Goal: Task Accomplishment & Management: Use online tool/utility

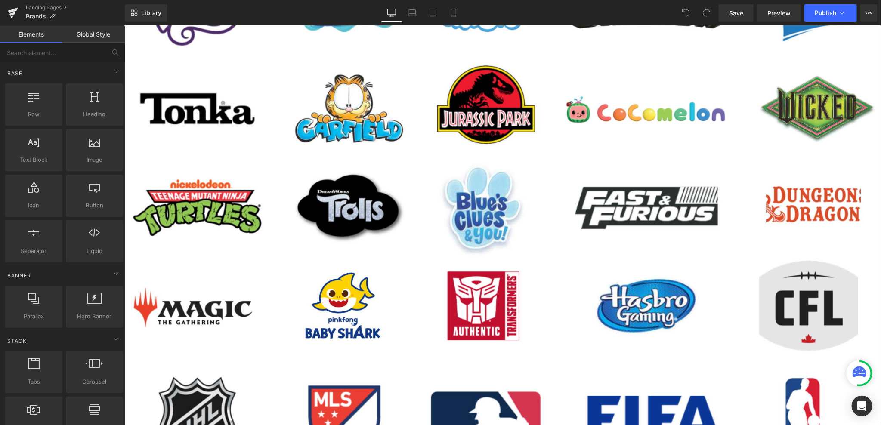
scroll to position [645, 0]
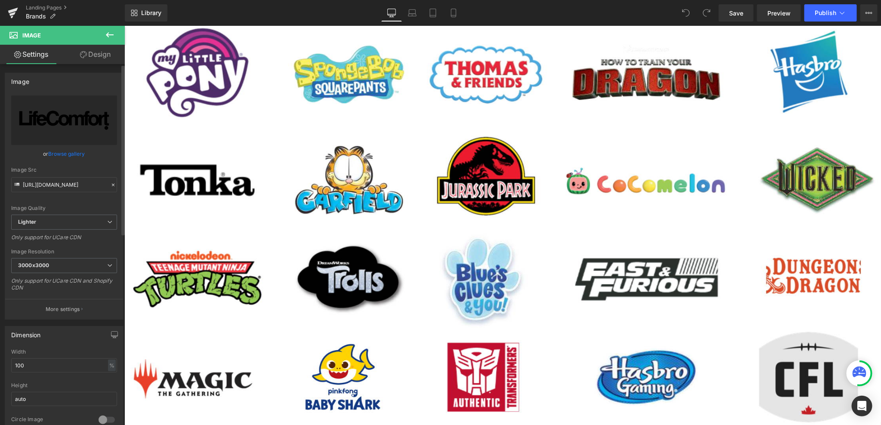
click at [69, 149] on link "Browse gallery" at bounding box center [67, 153] width 37 height 15
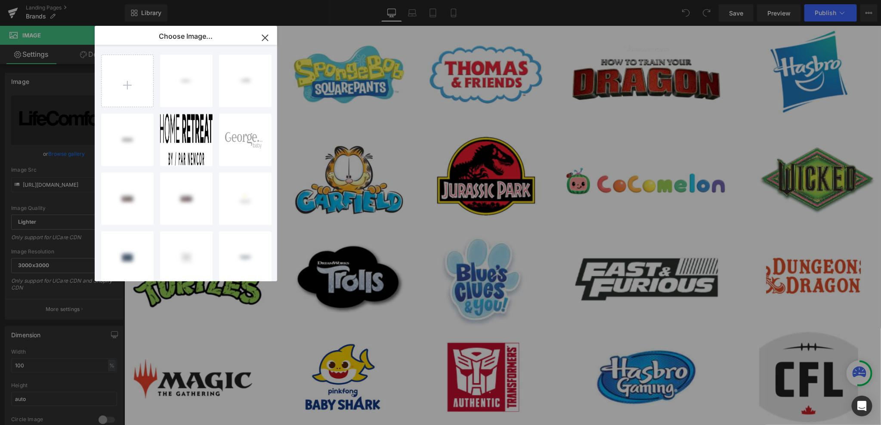
click at [49, 0] on div "You are previewing how the will restyle your page. You can not edit Elements in…" at bounding box center [440, 0] width 881 height 0
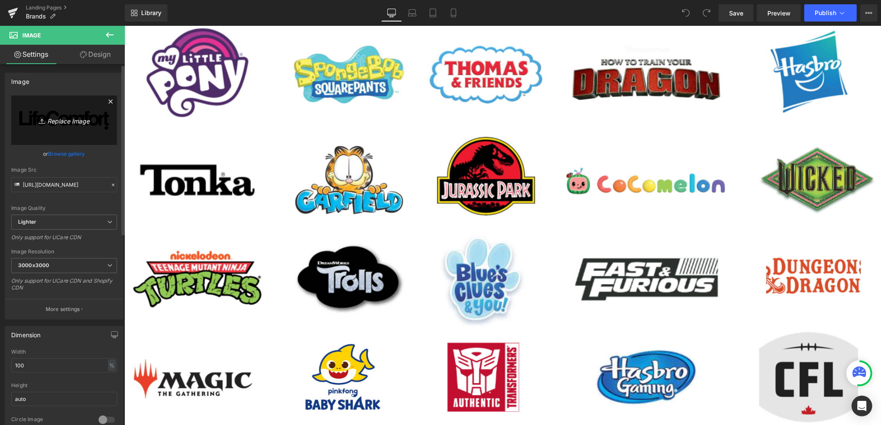
click at [50, 121] on icon "Replace Image" at bounding box center [64, 120] width 69 height 11
click at [70, 155] on link "Browse gallery" at bounding box center [67, 153] width 37 height 15
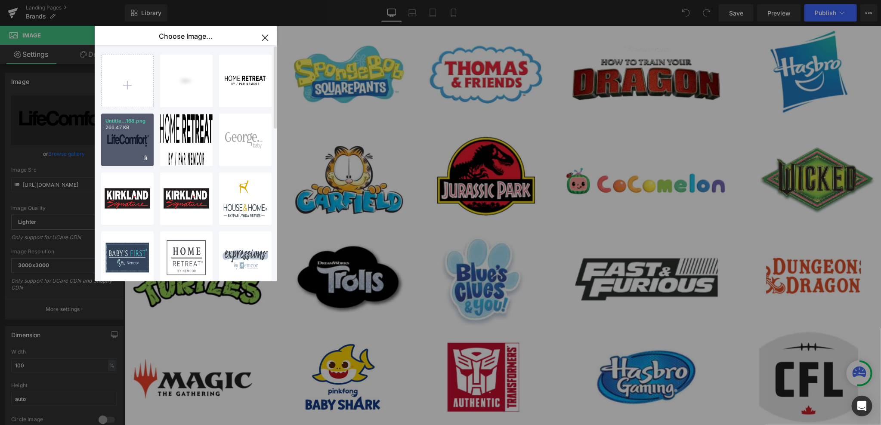
drag, startPoint x: 139, startPoint y: 142, endPoint x: 19, endPoint y: 306, distance: 202.9
click at [139, 142] on div "Untitle...168.png 266.47 KB" at bounding box center [127, 140] width 52 height 52
type input "https://ucarecdn.com/ca4473a1-2368-4630-9a2e-344814bc8b95/-/format/auto/-/previ…"
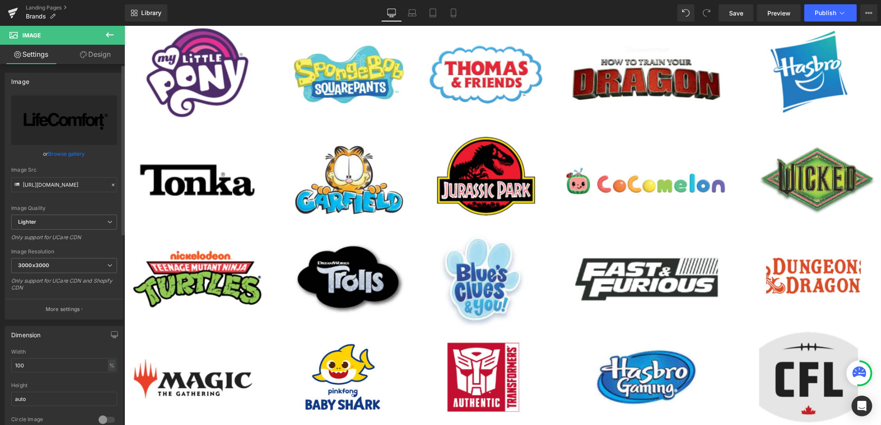
click at [73, 160] on link "Browse gallery" at bounding box center [67, 153] width 37 height 15
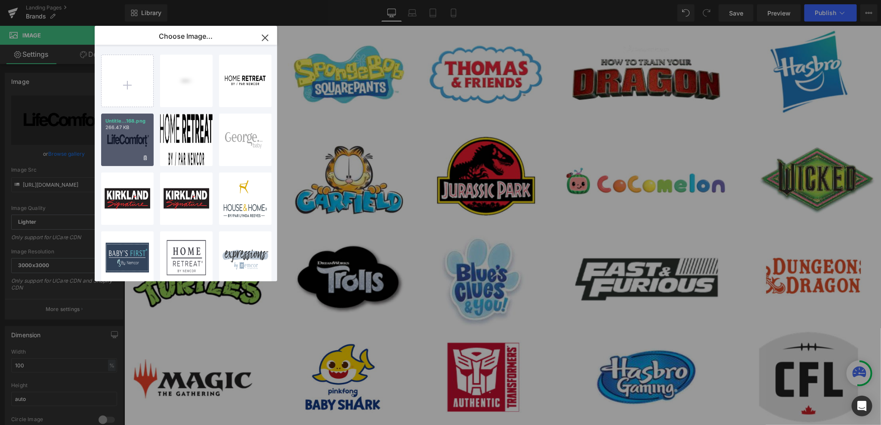
click at [126, 147] on div "Untitle...168.png 266.47 KB" at bounding box center [127, 140] width 52 height 52
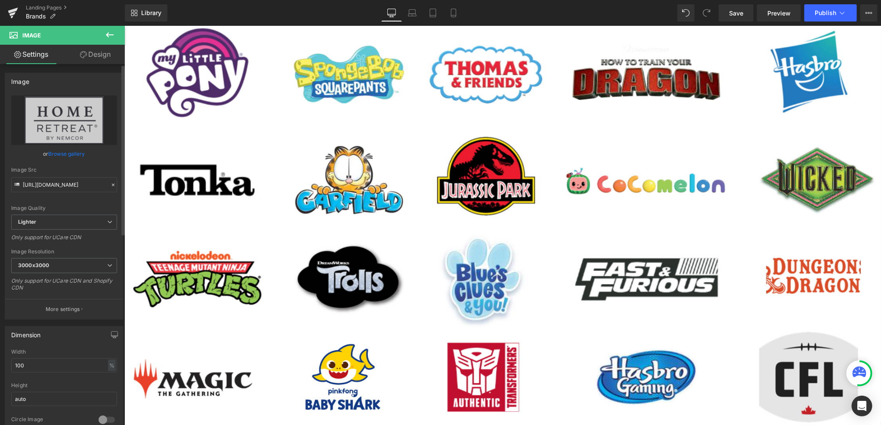
click at [64, 156] on link "Browse gallery" at bounding box center [67, 153] width 37 height 15
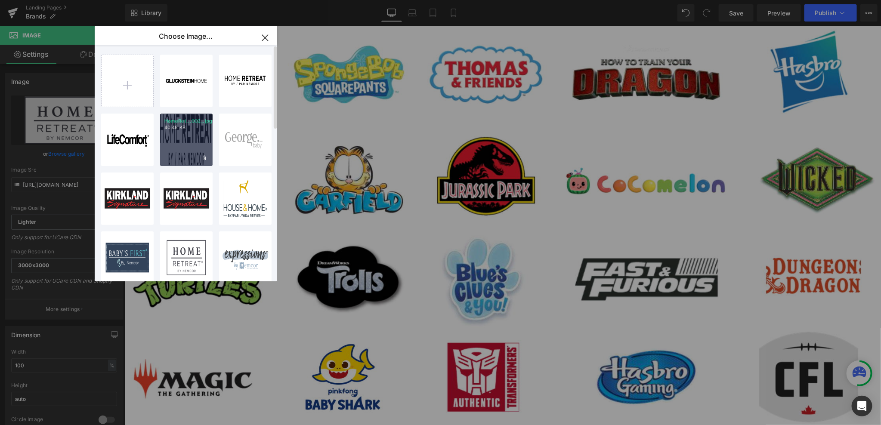
drag, startPoint x: 61, startPoint y: 108, endPoint x: 185, endPoint y: 134, distance: 127.4
click at [185, 134] on div "HomeRet...002_.jpg 40.48 KB" at bounding box center [186, 140] width 52 height 52
type input "https://ucarecdn.com/aaba8567-95e5-47e8-93e3-4472be9398a4/-/format/auto/-/previ…"
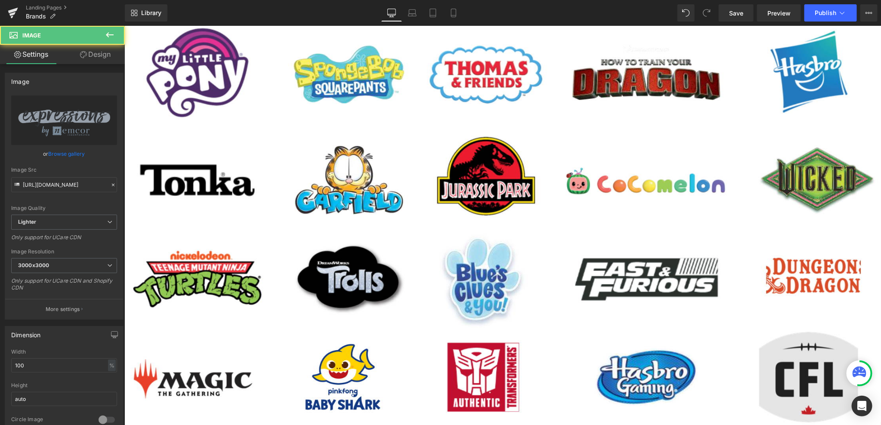
click at [95, 59] on link "Design" at bounding box center [95, 54] width 62 height 19
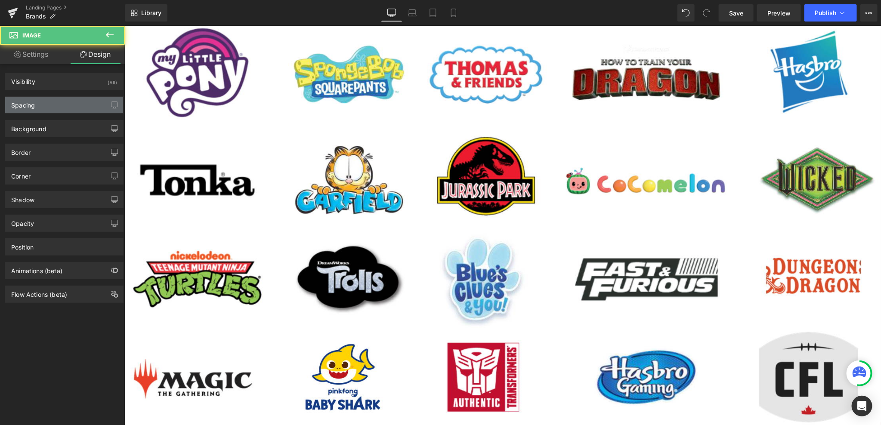
type input "0"
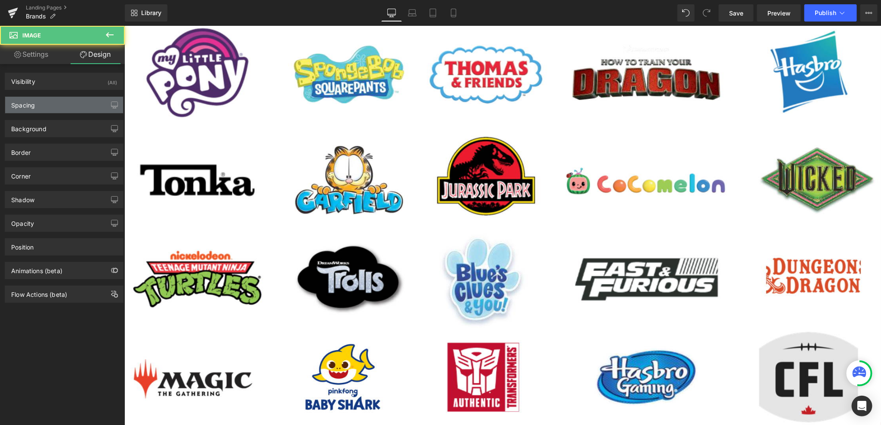
type input "0"
click at [93, 108] on div "Spacing" at bounding box center [64, 105] width 118 height 16
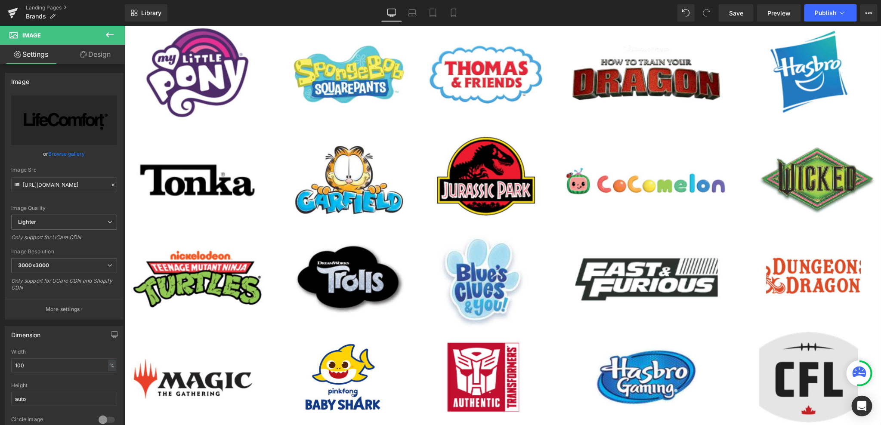
click at [85, 52] on icon at bounding box center [83, 54] width 7 height 7
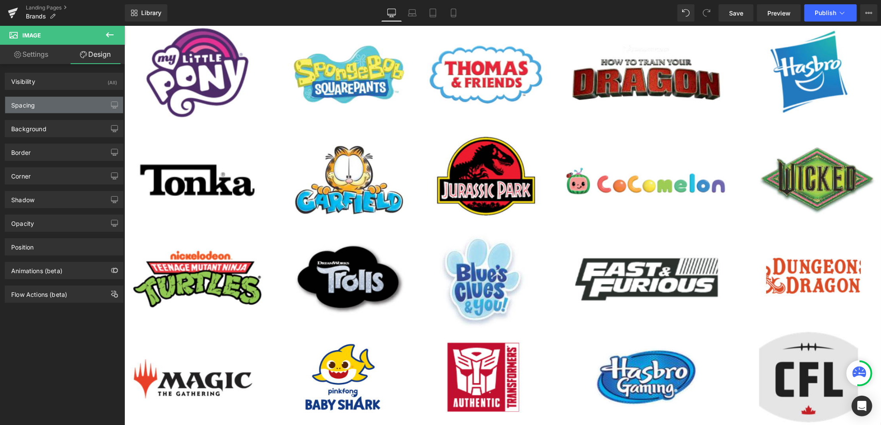
click at [78, 111] on div "Spacing" at bounding box center [64, 105] width 118 height 16
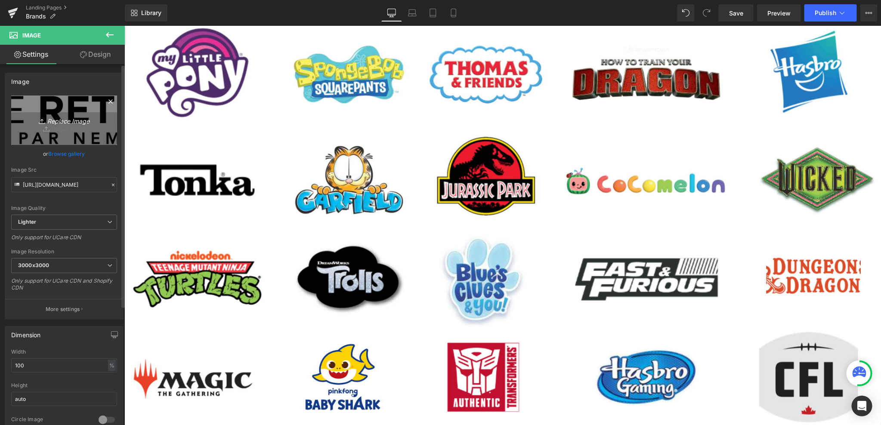
click at [53, 123] on icon "Replace Image" at bounding box center [64, 120] width 69 height 11
type input "C:\fakepath\NORMY_LOGO.jpg"
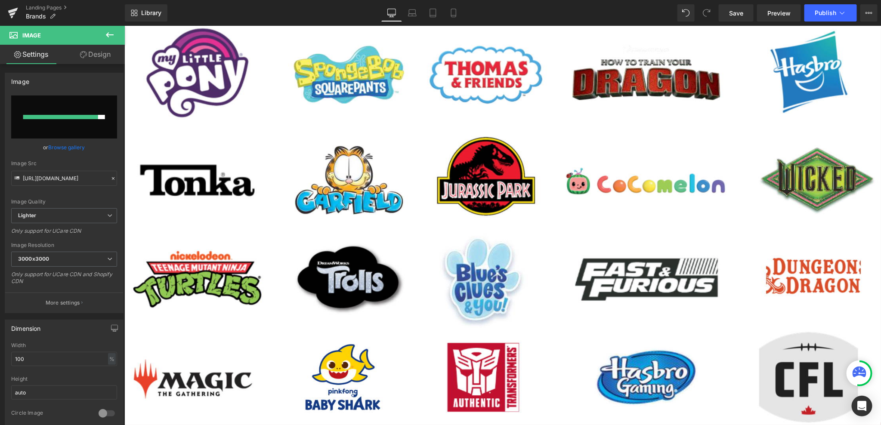
click at [69, 147] on link "Browse gallery" at bounding box center [67, 147] width 37 height 15
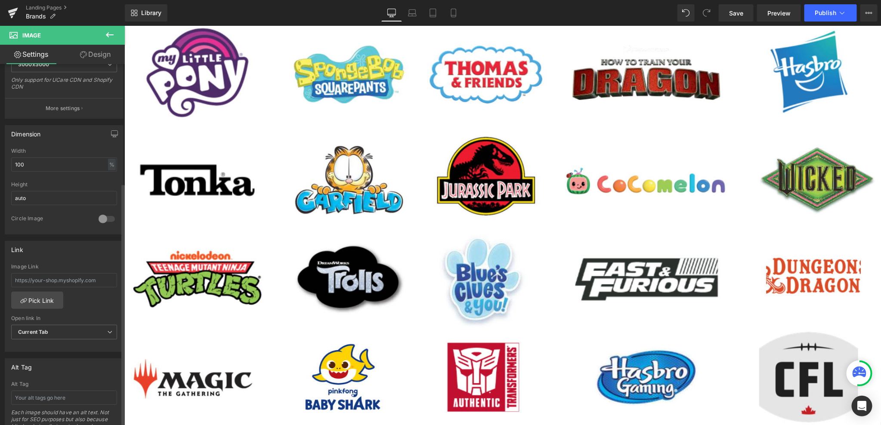
scroll to position [215, 0]
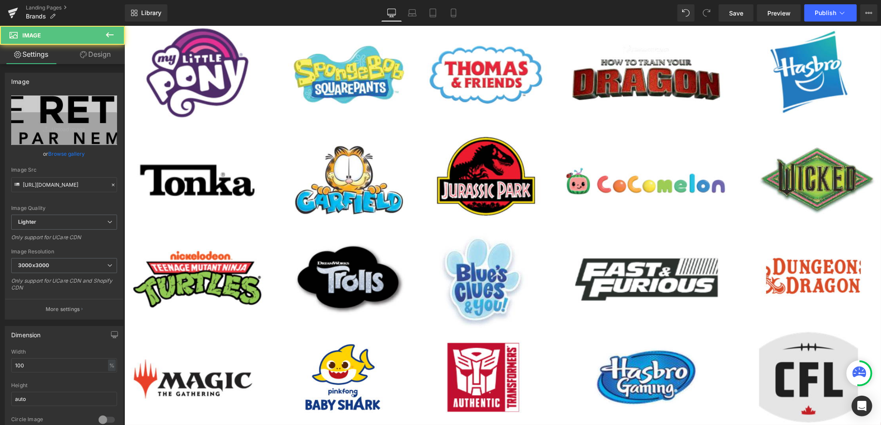
click at [88, 52] on link "Design" at bounding box center [95, 54] width 62 height 19
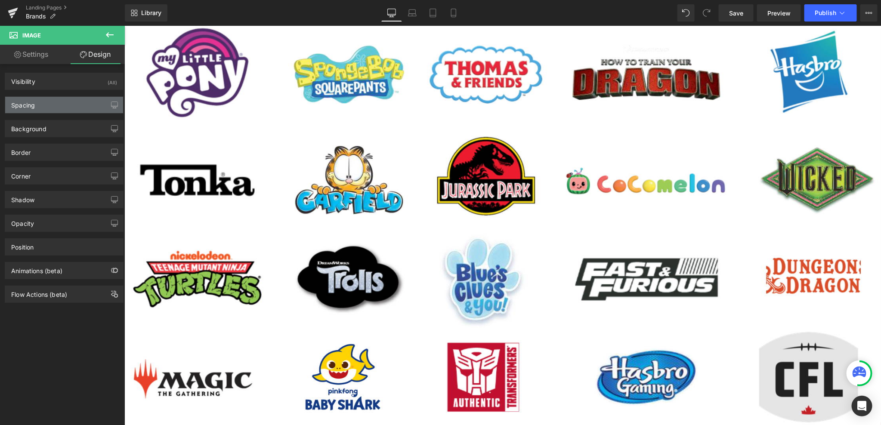
click at [56, 104] on div "Spacing" at bounding box center [64, 105] width 118 height 16
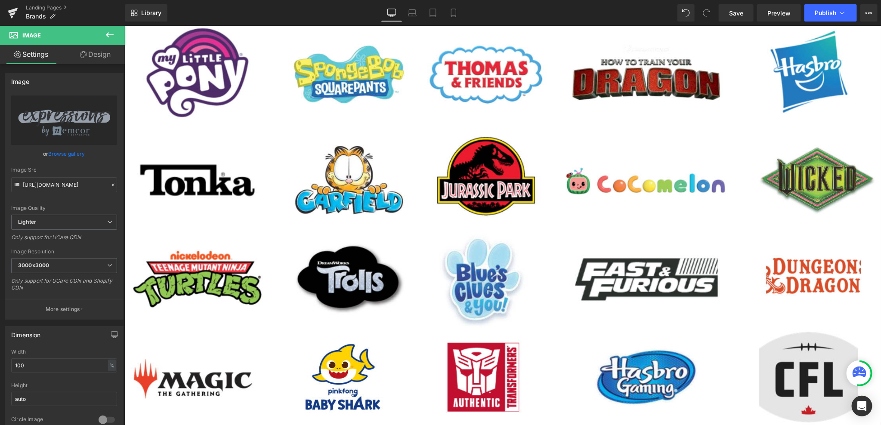
click at [76, 52] on link "Design" at bounding box center [95, 54] width 62 height 19
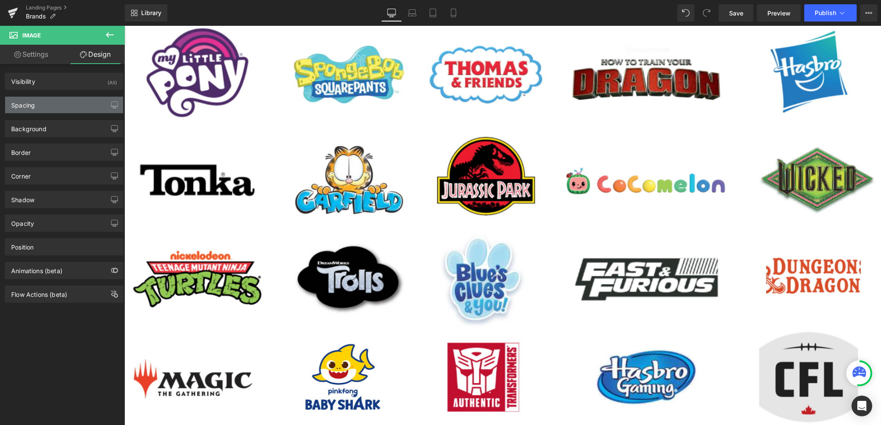
click at [55, 110] on div "Spacing" at bounding box center [64, 105] width 118 height 16
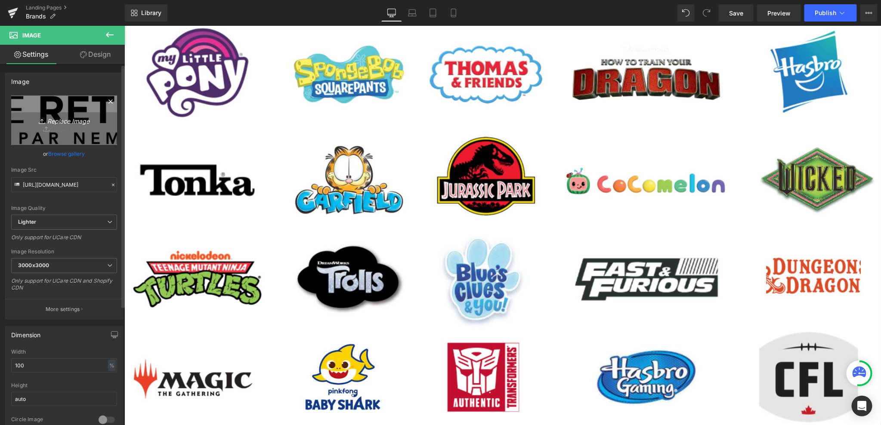
click at [70, 145] on link "Replace Image" at bounding box center [64, 120] width 106 height 49
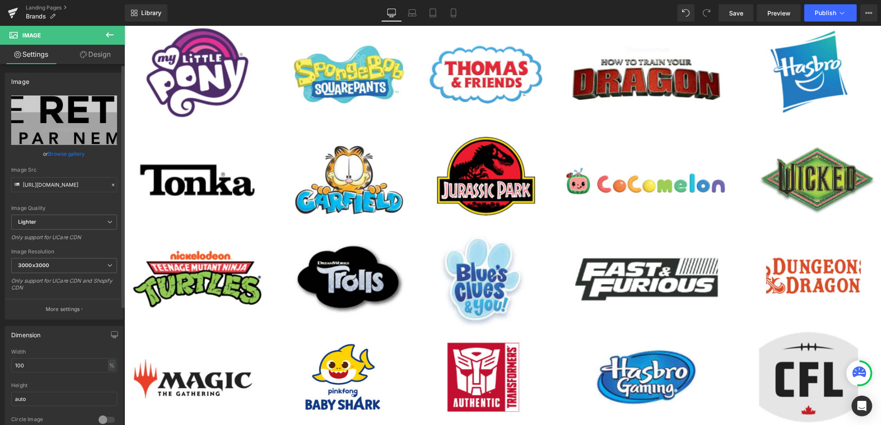
click at [77, 155] on link "Browse gallery" at bounding box center [67, 153] width 37 height 15
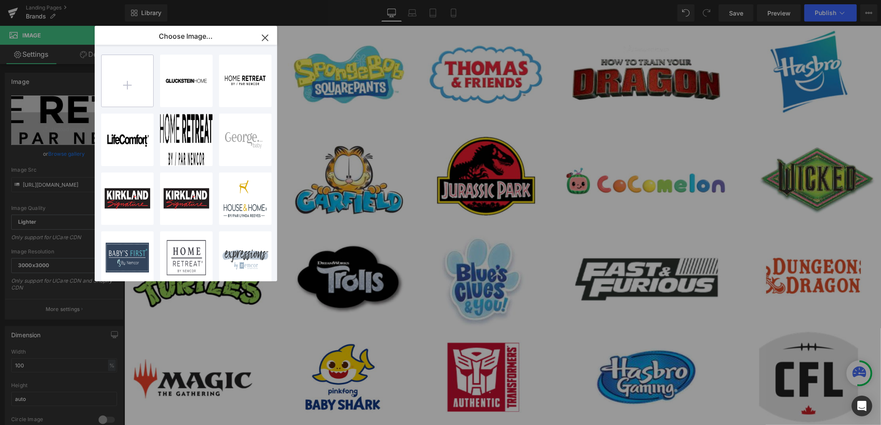
click at [152, 82] on input "file" at bounding box center [128, 81] width 52 height 52
type input "C:\fakepath\Untitled design - 2025-08-19T095104.135.png"
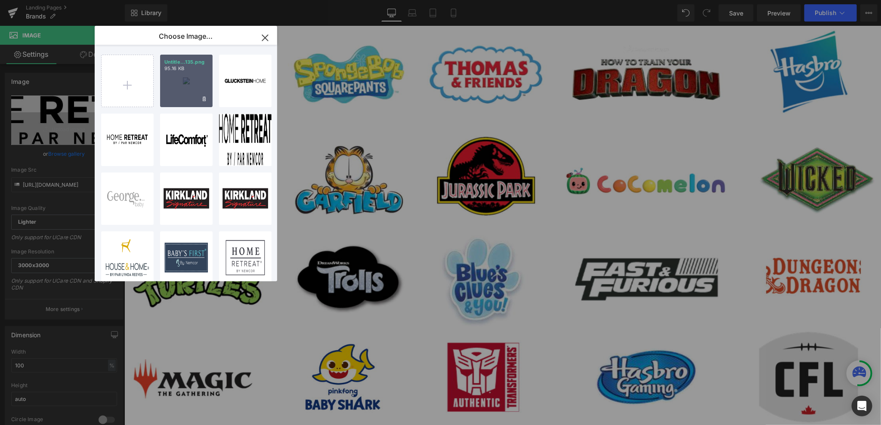
click at [195, 95] on div "Untitle...135.png 95.16 KB" at bounding box center [186, 81] width 52 height 52
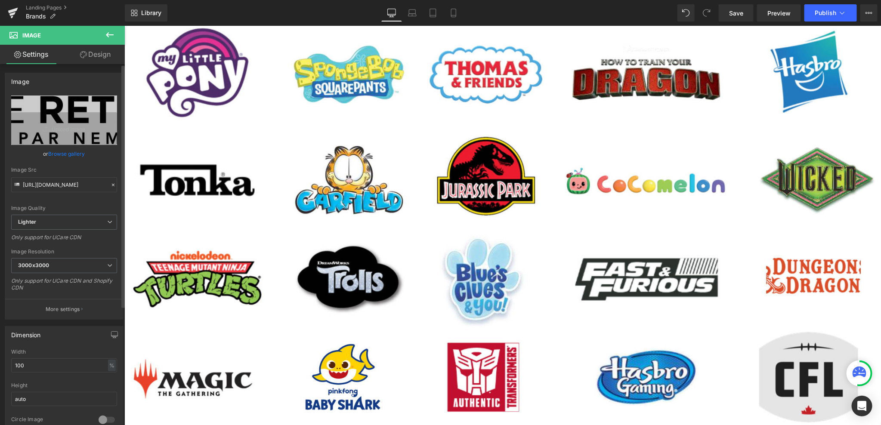
click at [70, 151] on link "Browse gallery" at bounding box center [67, 153] width 37 height 15
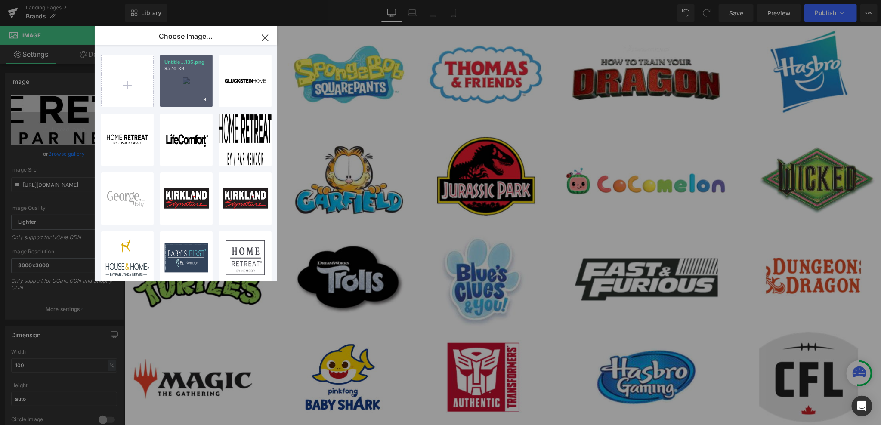
click at [181, 87] on div "Untitle...135.png 95.16 KB" at bounding box center [186, 81] width 52 height 52
type input "https://ucarecdn.com/3586c2ee-2e13-41a0-a62f-851680ae7875/-/format/auto/-/previ…"
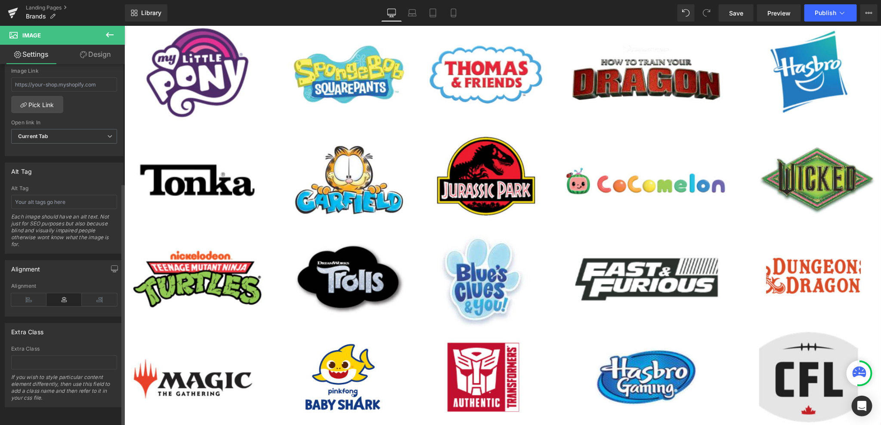
scroll to position [190, 0]
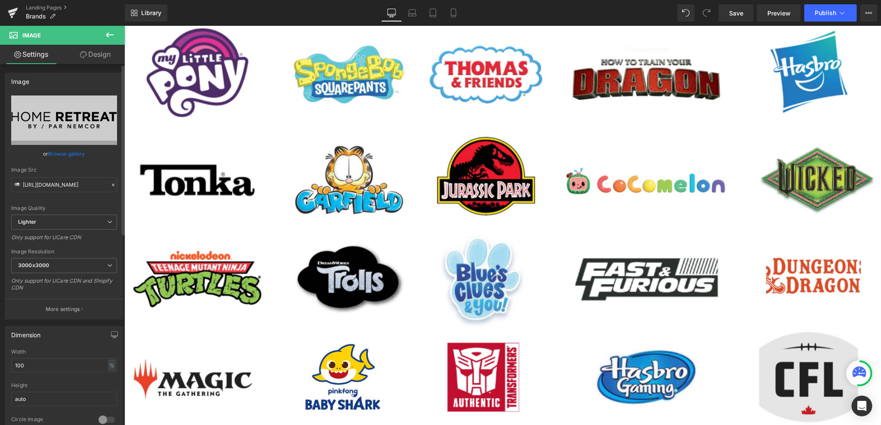
click at [59, 151] on link "Browse gallery" at bounding box center [67, 153] width 37 height 15
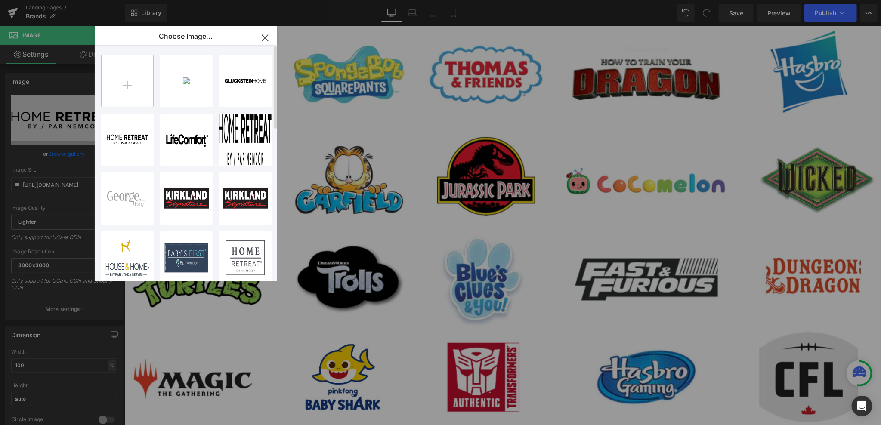
click at [112, 85] on input "file" at bounding box center [128, 81] width 52 height 52
type input "C:\fakepath\Untitled design - 2025-08-19T095207.623.png"
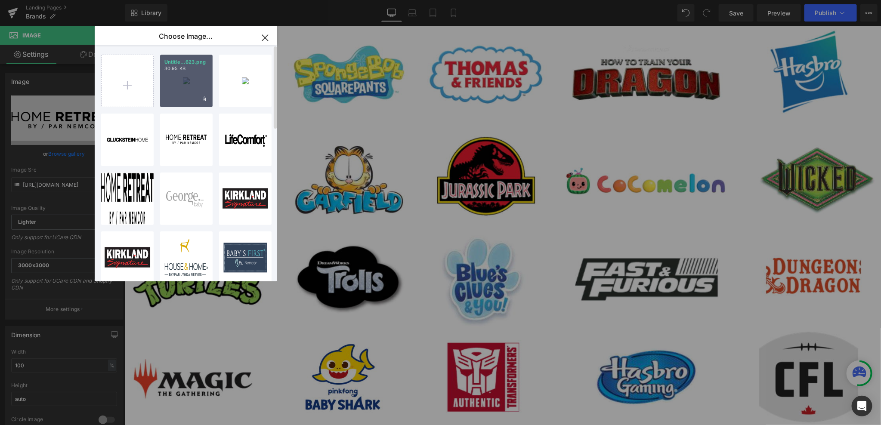
click at [186, 96] on div "Untitle...623.png 30.95 KB" at bounding box center [186, 81] width 52 height 52
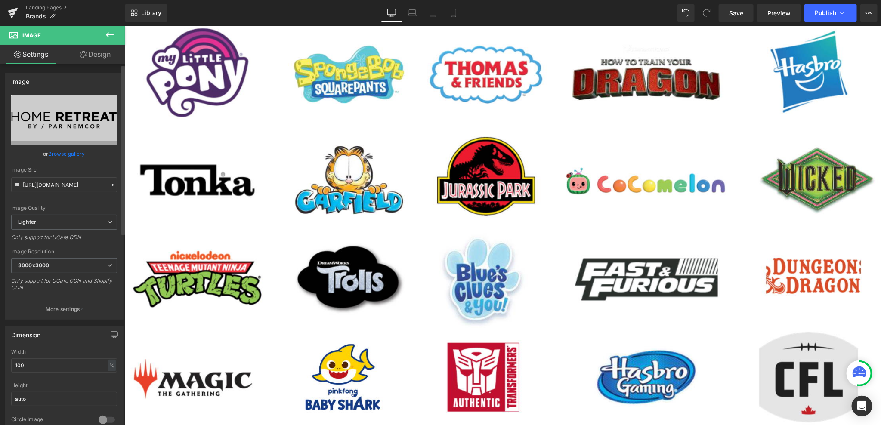
click at [59, 151] on link "Browse gallery" at bounding box center [67, 153] width 37 height 15
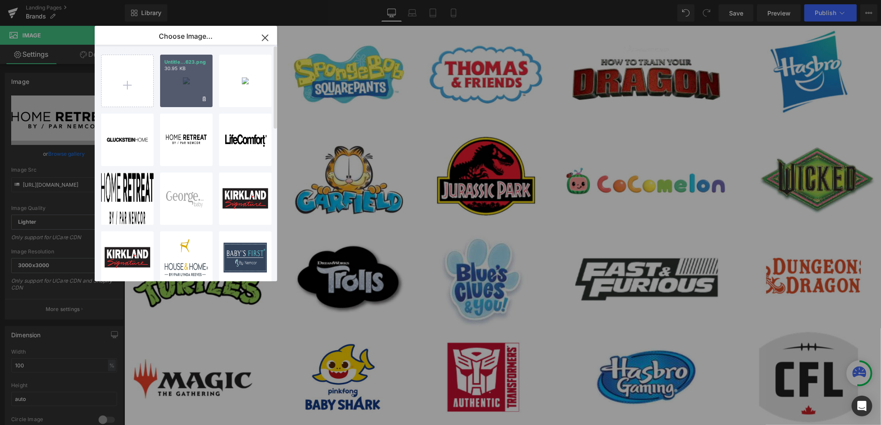
click at [175, 80] on div "Untitle...623.png 30.95 KB" at bounding box center [186, 81] width 52 height 52
type input "https://ucarecdn.com/fcc9f2da-e7fc-4a9f-bf3d-8061afb8731b/-/format/auto/-/previ…"
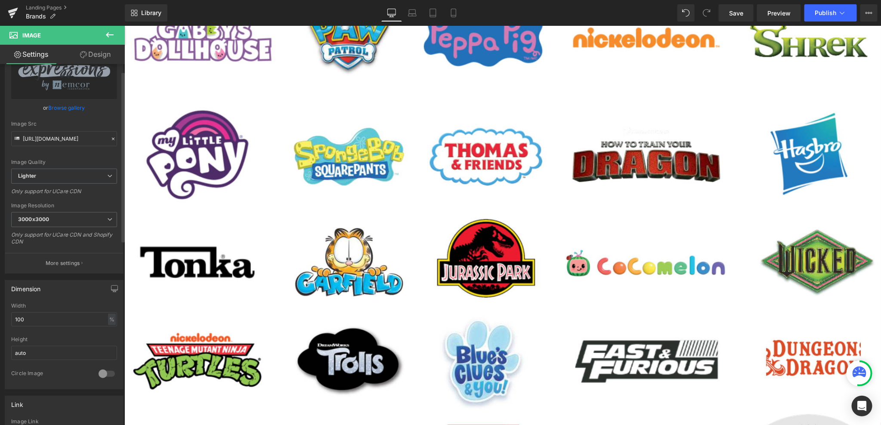
scroll to position [0, 0]
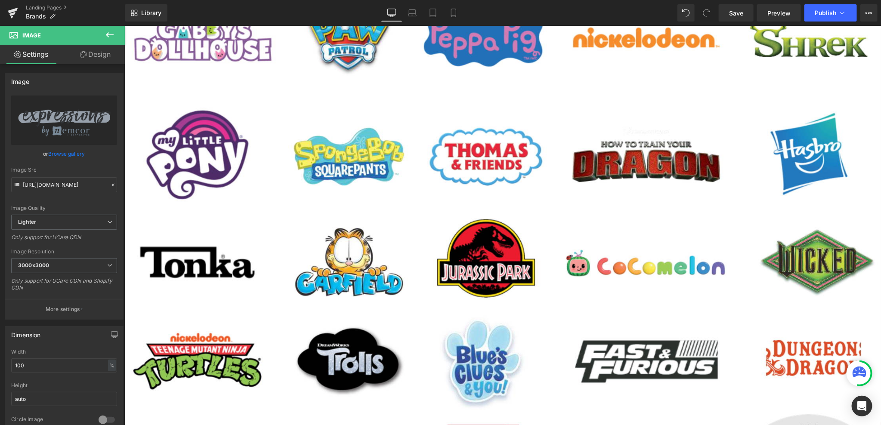
click at [114, 53] on link "Design" at bounding box center [95, 54] width 62 height 19
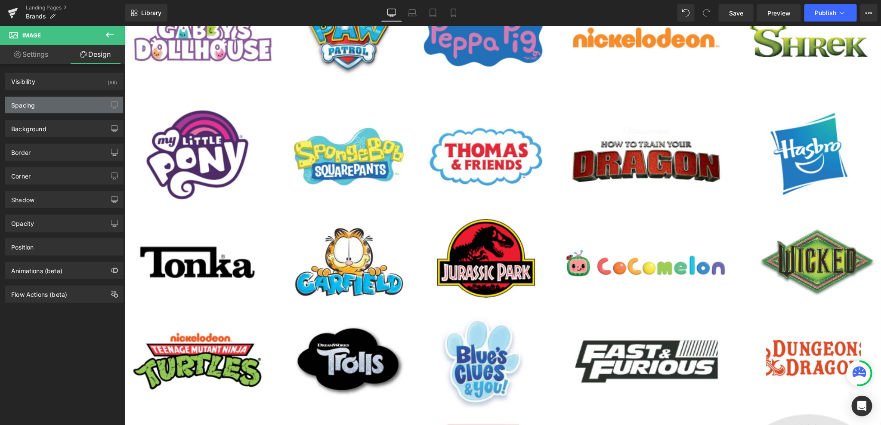
click at [67, 100] on div "Spacing" at bounding box center [64, 105] width 118 height 16
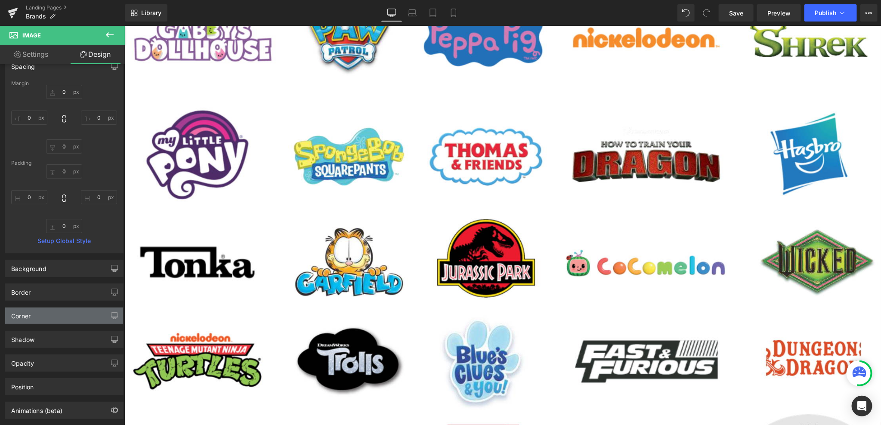
scroll to position [71, 0]
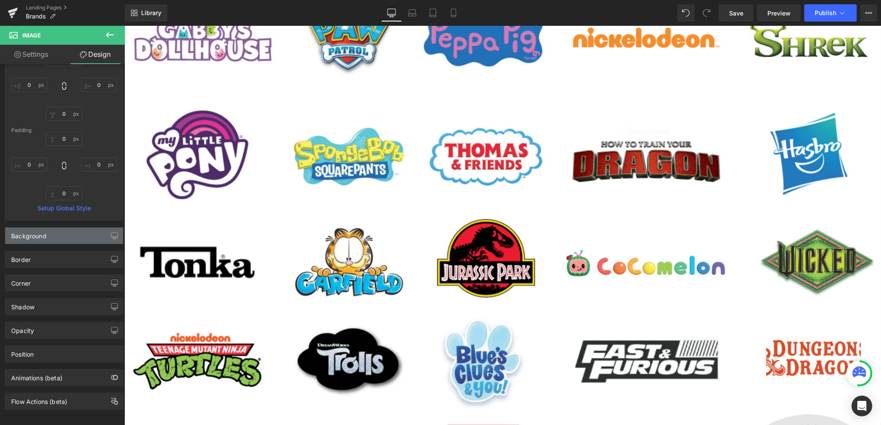
click at [71, 239] on div "Background" at bounding box center [64, 236] width 118 height 16
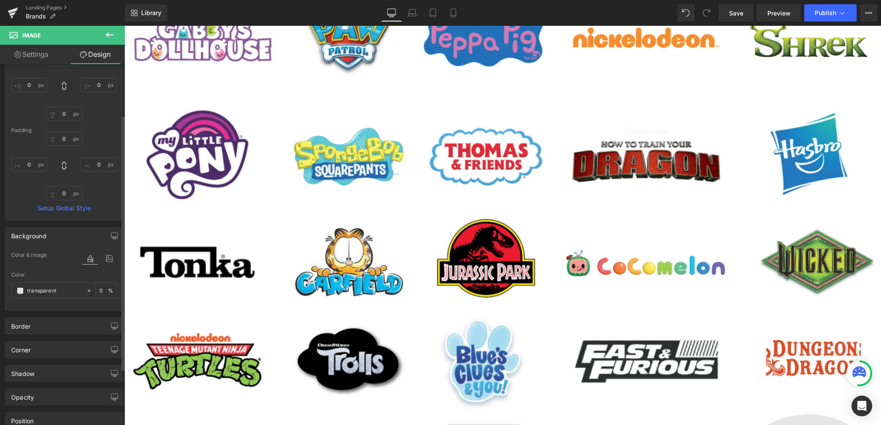
click at [71, 239] on div "Background" at bounding box center [64, 236] width 118 height 16
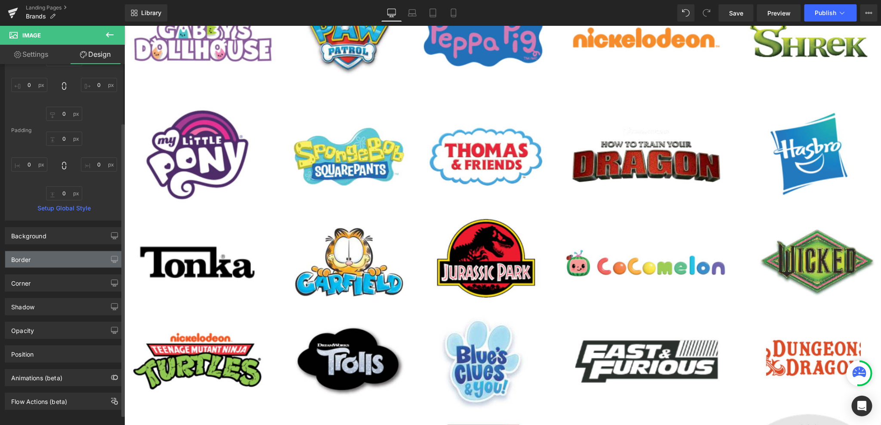
click at [70, 257] on div "Border" at bounding box center [64, 259] width 118 height 16
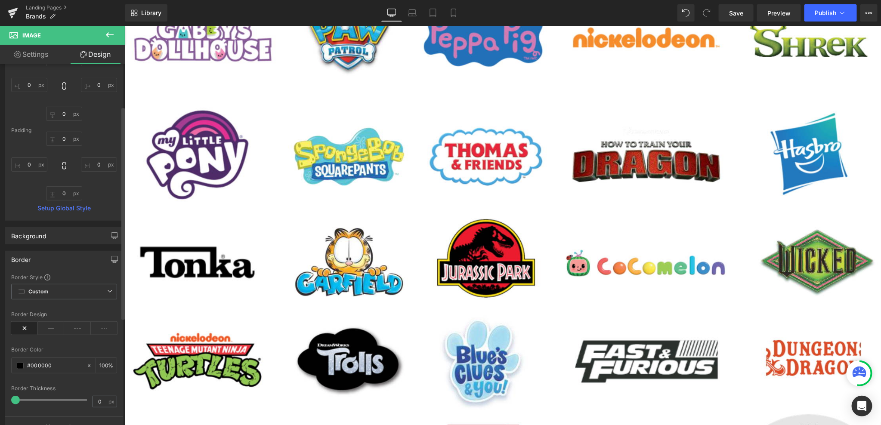
scroll to position [253, 0]
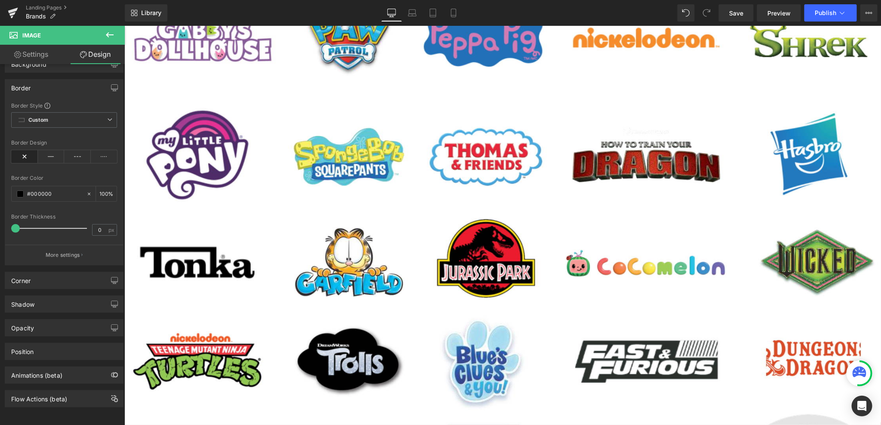
drag, startPoint x: 482, startPoint y: 250, endPoint x: 828, endPoint y: 149, distance: 361.1
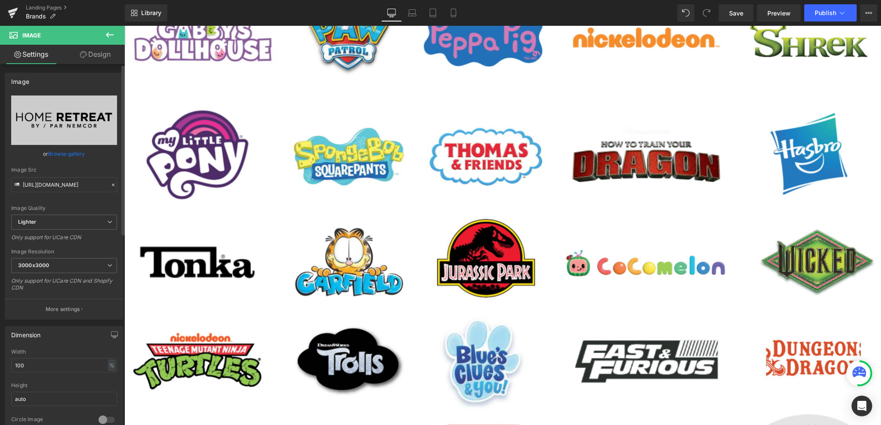
click at [57, 151] on link "Browse gallery" at bounding box center [67, 153] width 37 height 15
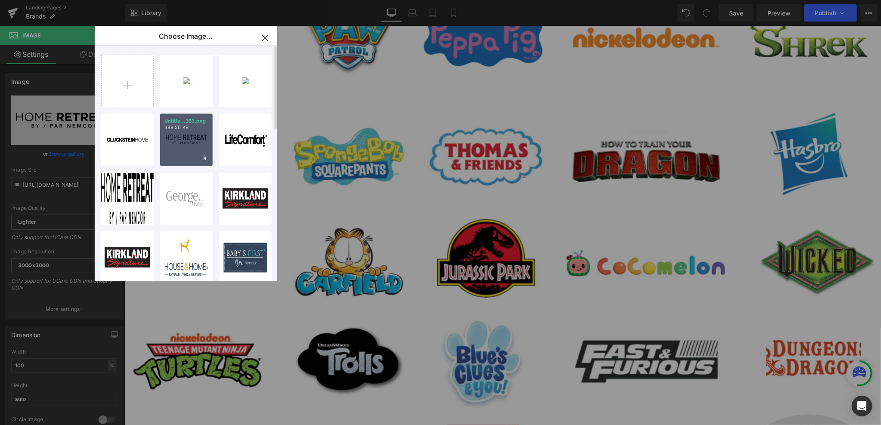
click at [183, 133] on div "Untitle...353.png 388.56 KB" at bounding box center [186, 140] width 52 height 52
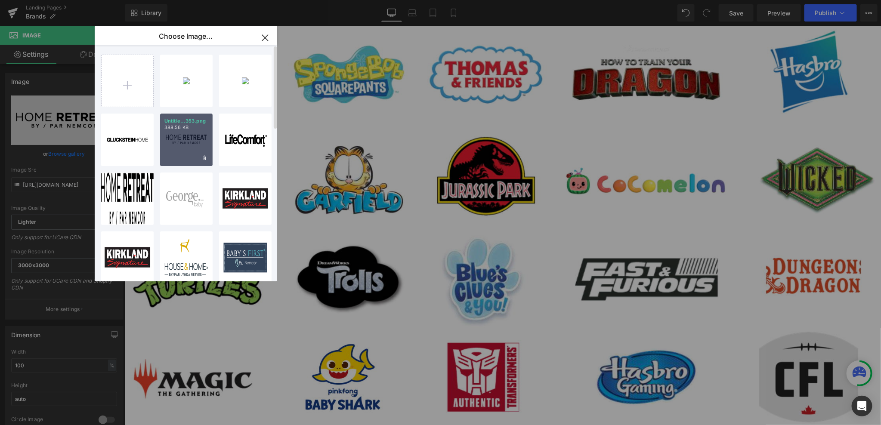
type input "https://ucarecdn.com/ae7cd90f-5c74-4080-afa6-cd9f260309e7/-/format/auto/-/previ…"
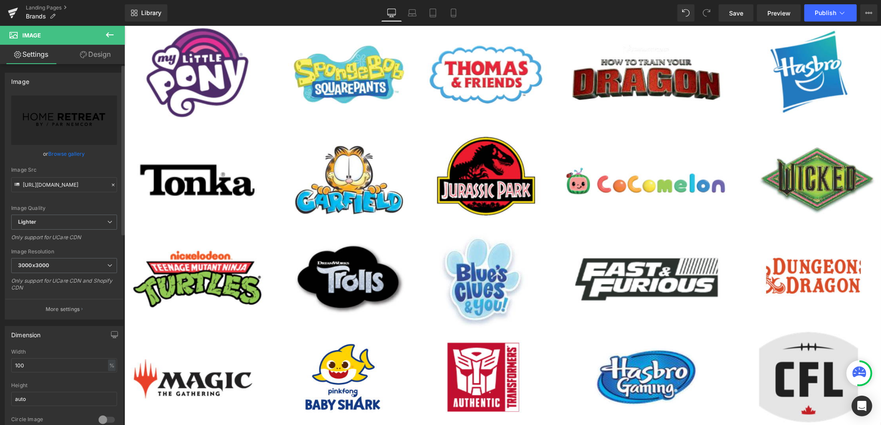
click at [63, 150] on link "Browse gallery" at bounding box center [67, 153] width 37 height 15
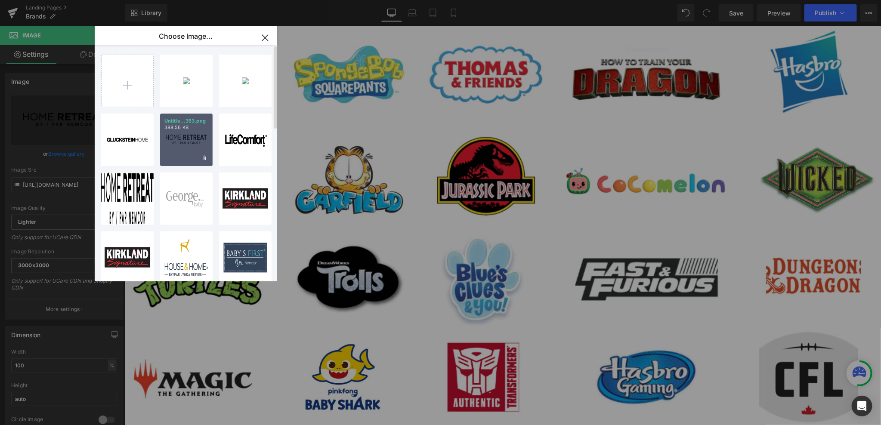
click at [185, 131] on div "Untitle...353.png 388.56 KB" at bounding box center [186, 140] width 52 height 52
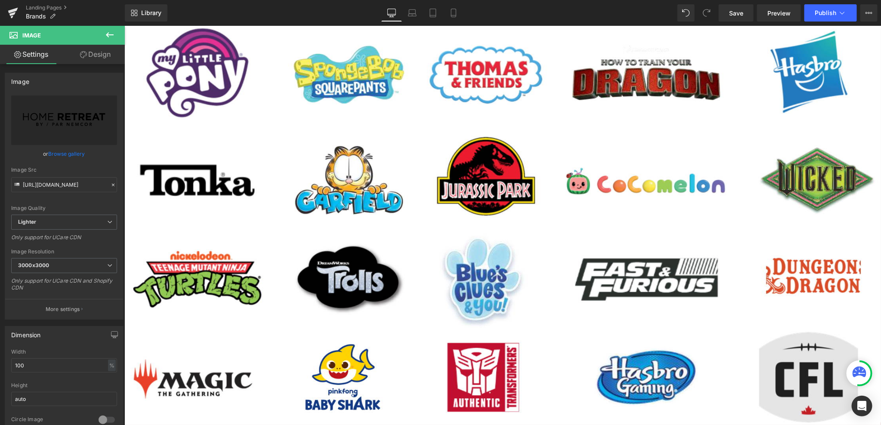
click at [115, 34] on button at bounding box center [110, 35] width 30 height 19
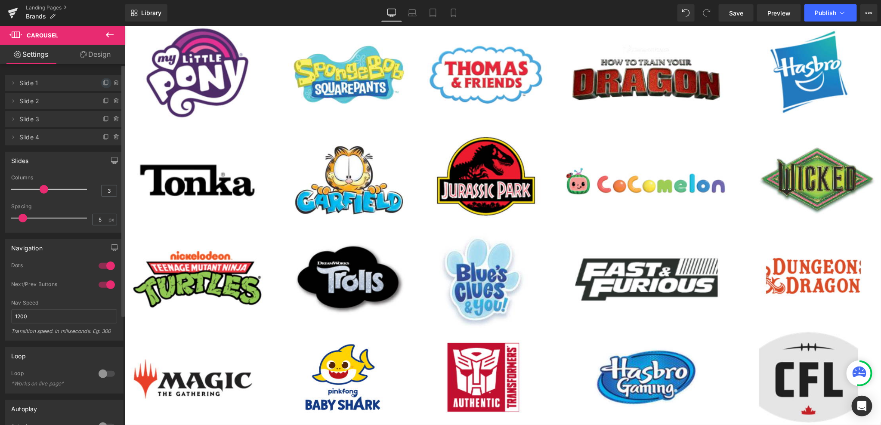
click at [105, 83] on icon at bounding box center [106, 82] width 3 height 4
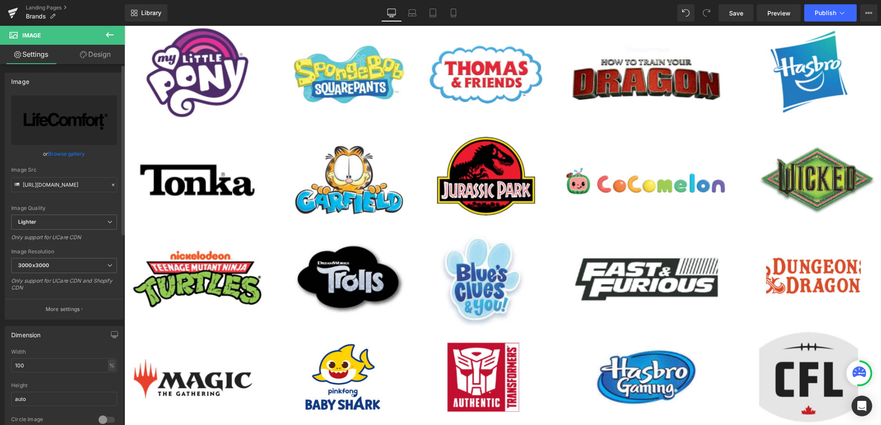
click at [54, 153] on link "Browse gallery" at bounding box center [67, 153] width 37 height 15
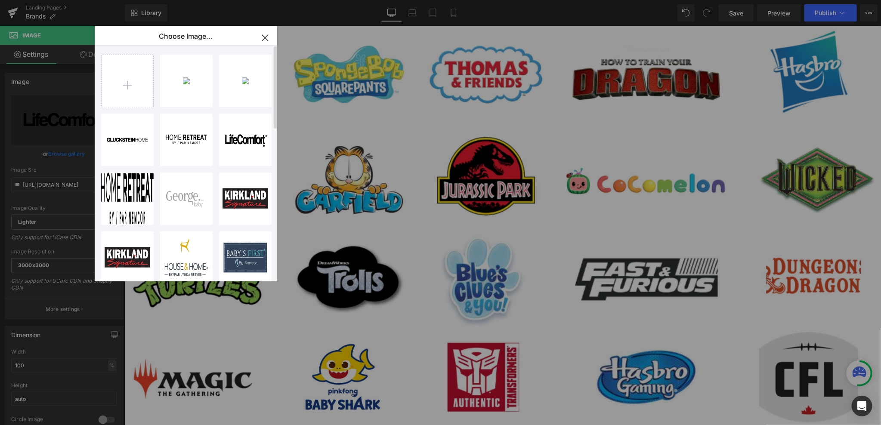
click at [155, 84] on div "Untitle...623.png 30.95 KB Delete image? Yes No Untitle...135.png 95.16 KB Dele…" at bounding box center [190, 165] width 179 height 240
click at [118, 80] on input "file" at bounding box center [128, 81] width 52 height 52
type input "C:\fakepath\Untitled design - 2025-08-19T095448.186.png"
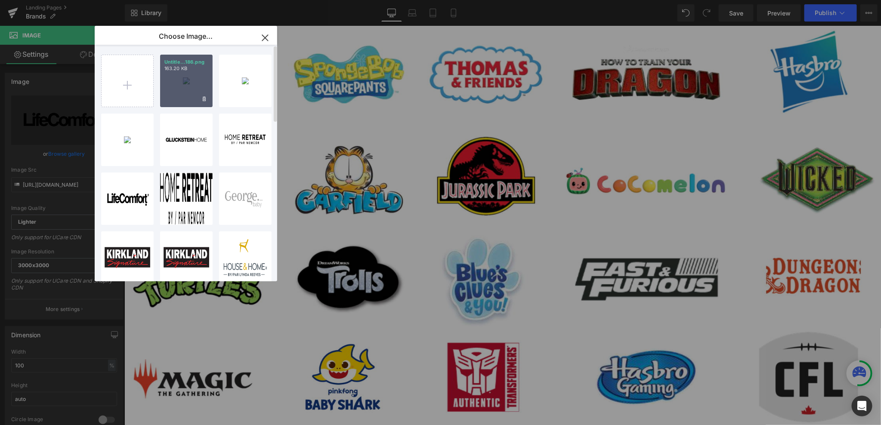
click at [192, 77] on div "Untitle...186.png 163.20 KB" at bounding box center [186, 81] width 52 height 52
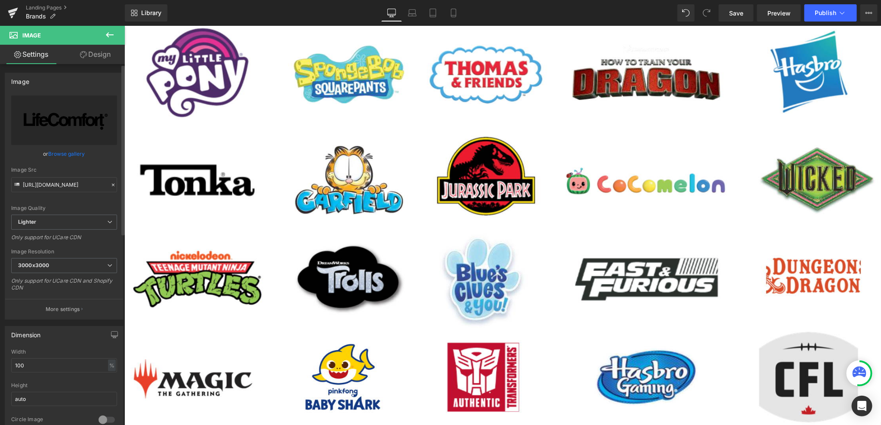
click at [52, 153] on link "Browse gallery" at bounding box center [67, 153] width 37 height 15
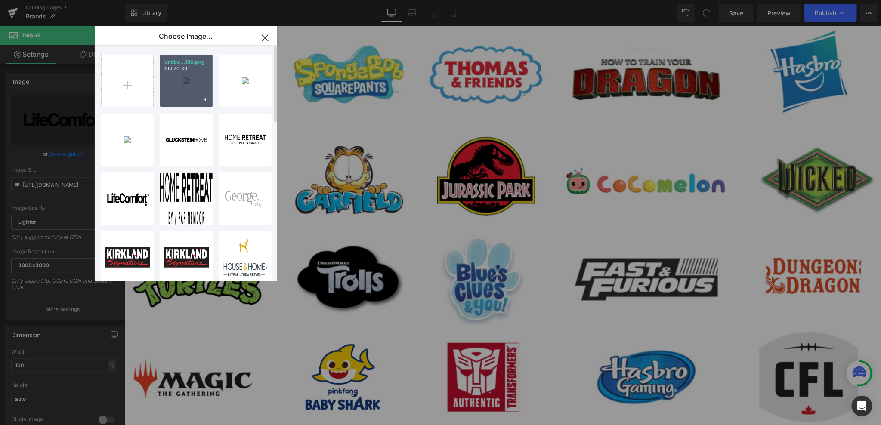
click at [175, 84] on div "Untitle...186.png 163.20 KB" at bounding box center [186, 81] width 52 height 52
type input "https://ucarecdn.com/115cd2e5-31d0-42e0-b5bb-c7925715da15/-/format/auto/-/previ…"
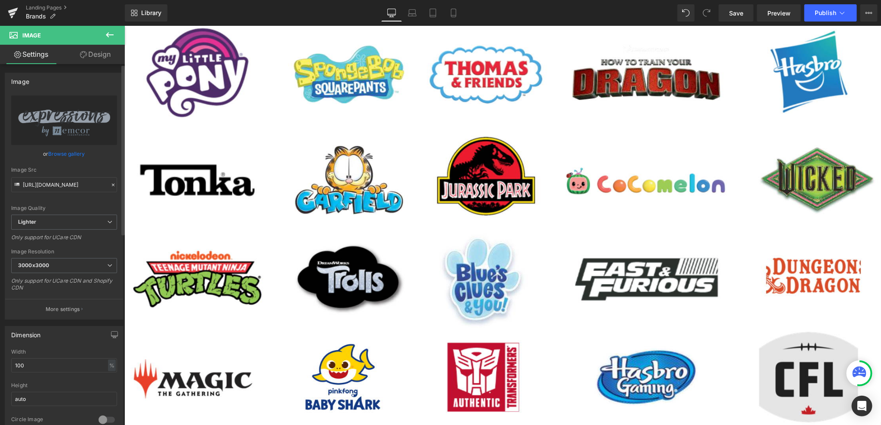
click at [70, 151] on link "Browse gallery" at bounding box center [67, 153] width 37 height 15
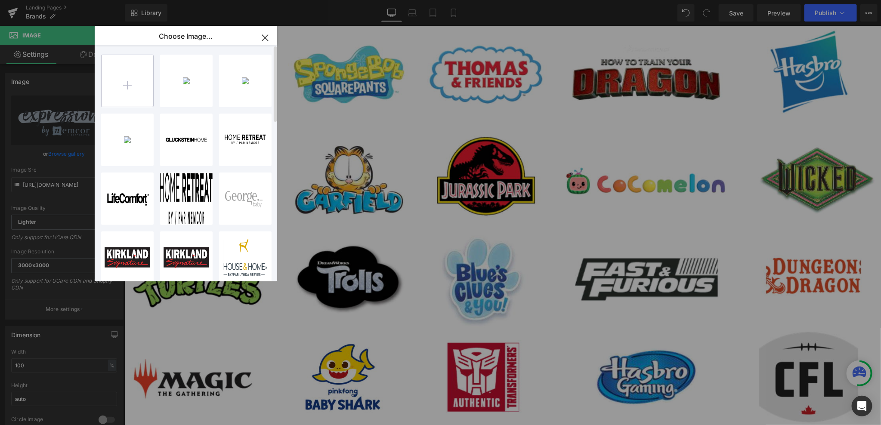
click at [112, 85] on input "file" at bounding box center [128, 81] width 52 height 52
type input "C:\fakepath\Untitled design - 2025-08-19T095617.939.png"
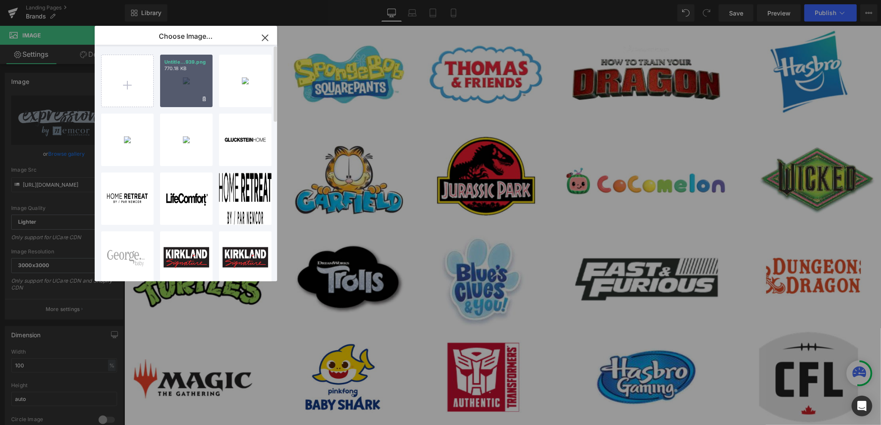
click at [181, 89] on div "Untitle...939.png 770.18 KB" at bounding box center [186, 81] width 52 height 52
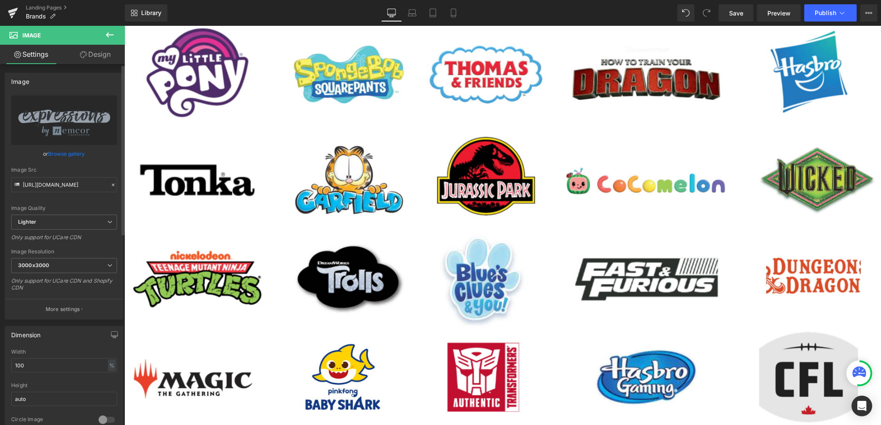
click at [74, 152] on link "Browse gallery" at bounding box center [67, 153] width 37 height 15
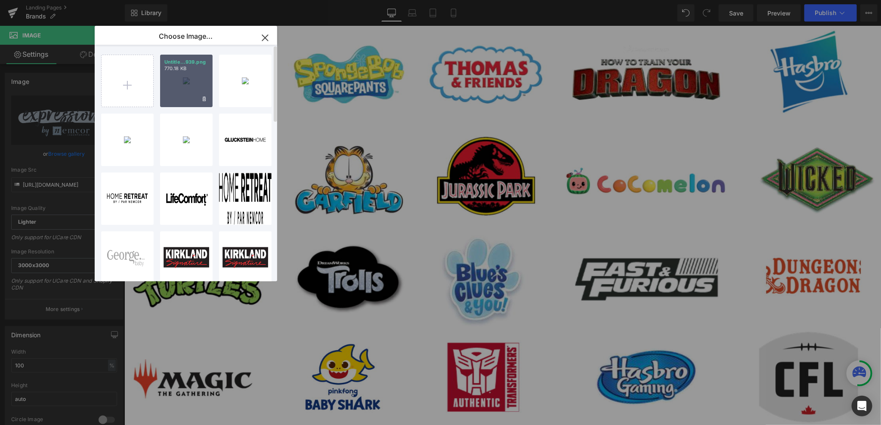
drag, startPoint x: 188, startPoint y: 89, endPoint x: 318, endPoint y: 222, distance: 185.9
click at [188, 89] on div "Untitle...939.png 770.18 KB" at bounding box center [186, 81] width 52 height 52
type input "https://ucarecdn.com/fe8f6bc2-8747-4107-b6ae-e8d1fd5b21b7/-/format/auto/-/previ…"
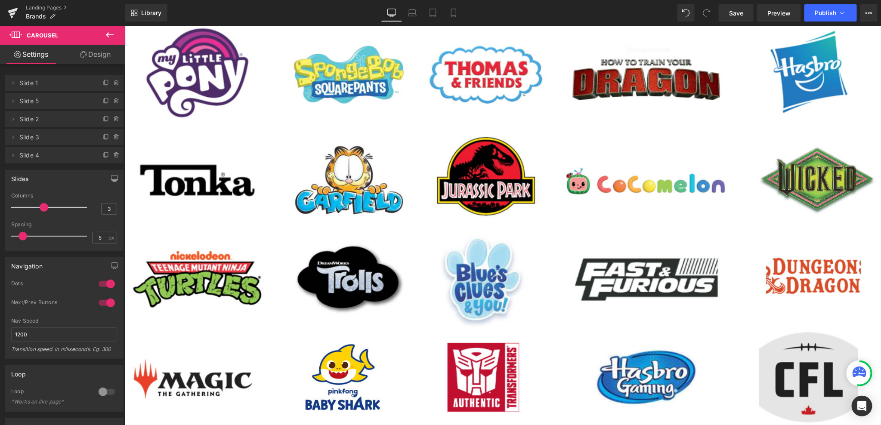
click at [835, 13] on span "Publish" at bounding box center [826, 12] width 22 height 7
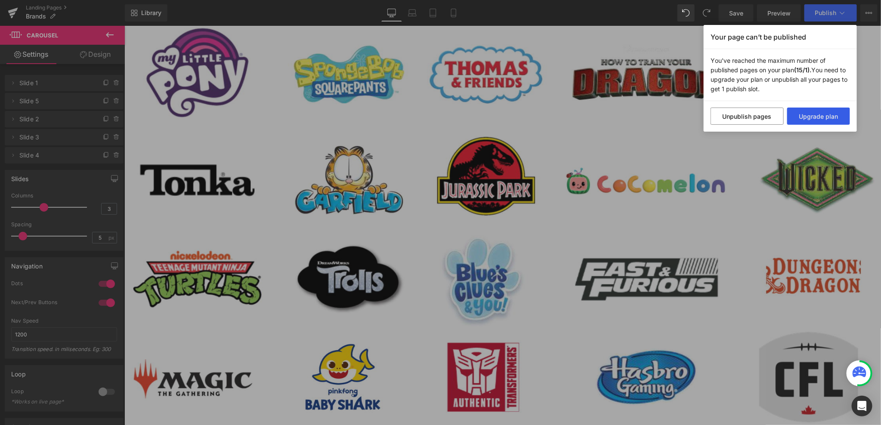
click at [819, 117] on button "Upgrade plan" at bounding box center [818, 116] width 63 height 17
click at [759, 169] on div "Your page can’t be published You've reached the maximum number of published pag…" at bounding box center [440, 212] width 881 height 425
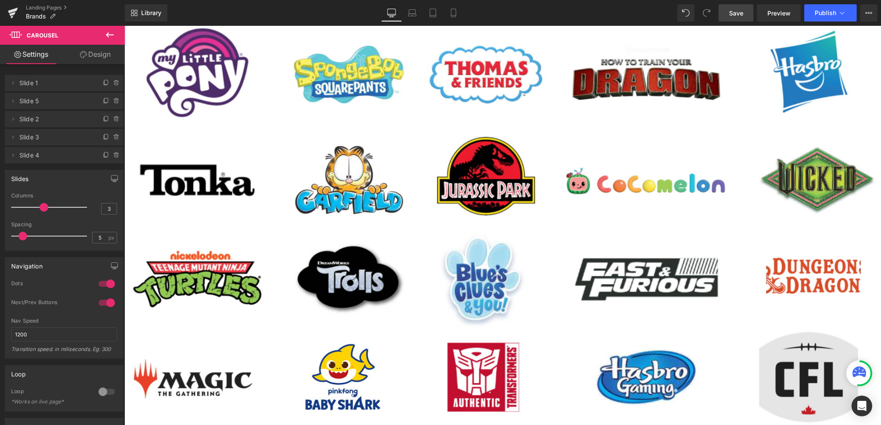
click at [734, 19] on link "Save" at bounding box center [736, 12] width 35 height 17
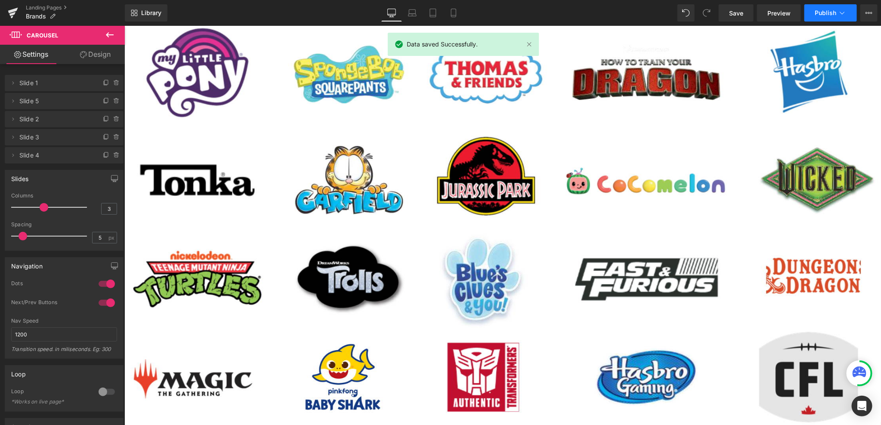
click at [855, 17] on button "Publish" at bounding box center [830, 12] width 52 height 17
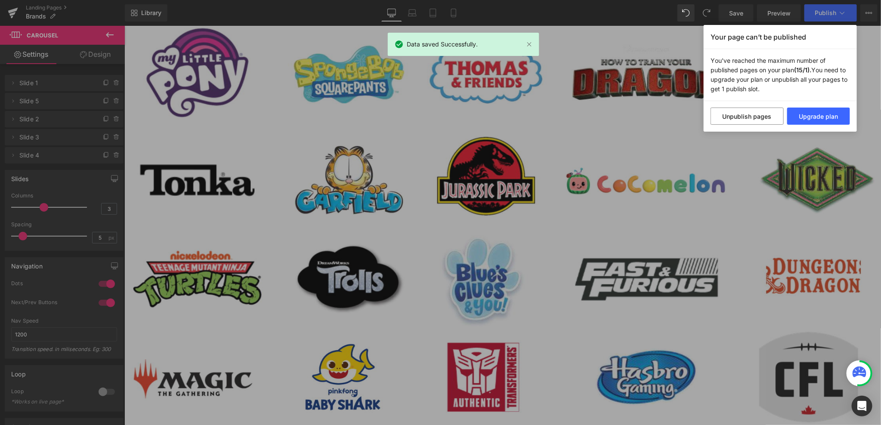
click at [687, 41] on div "Your page can’t be published You've reached the maximum number of published pag…" at bounding box center [440, 212] width 881 height 425
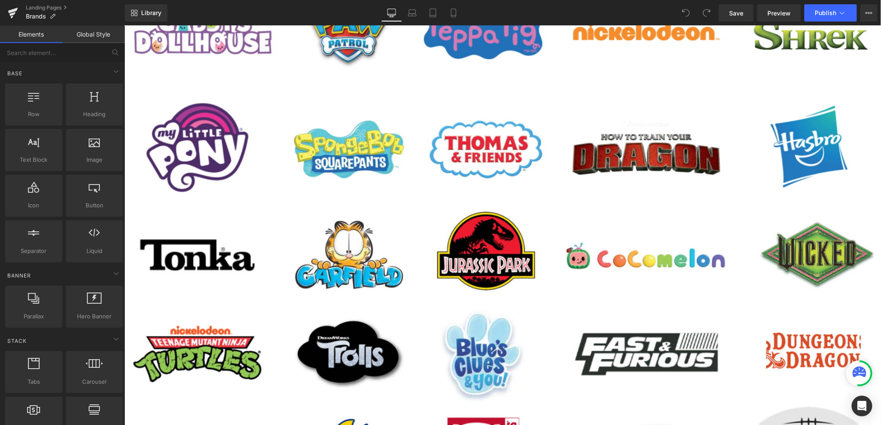
scroll to position [645, 0]
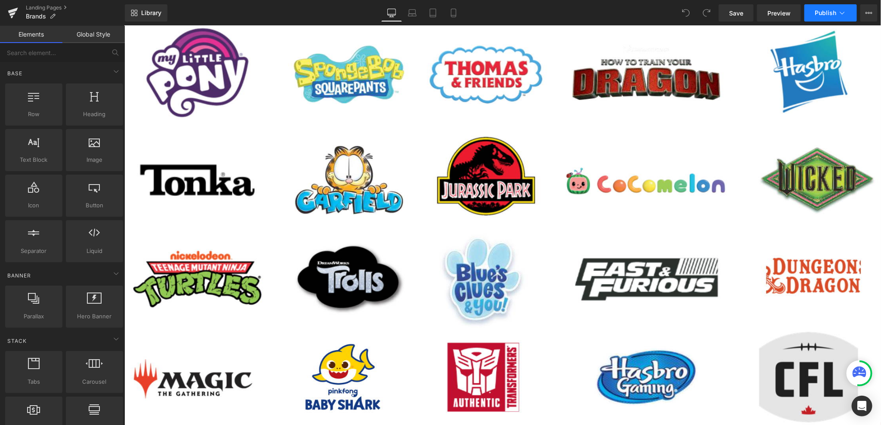
click at [818, 12] on span "Publish" at bounding box center [826, 12] width 22 height 7
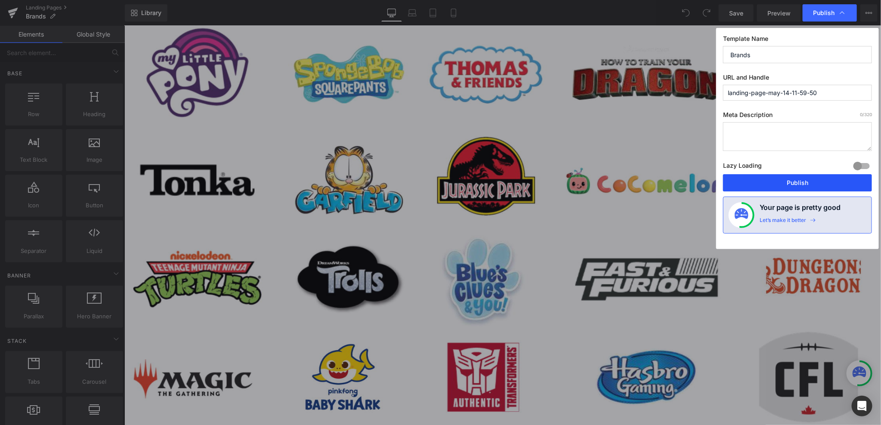
click at [799, 184] on button "Publish" at bounding box center [797, 182] width 149 height 17
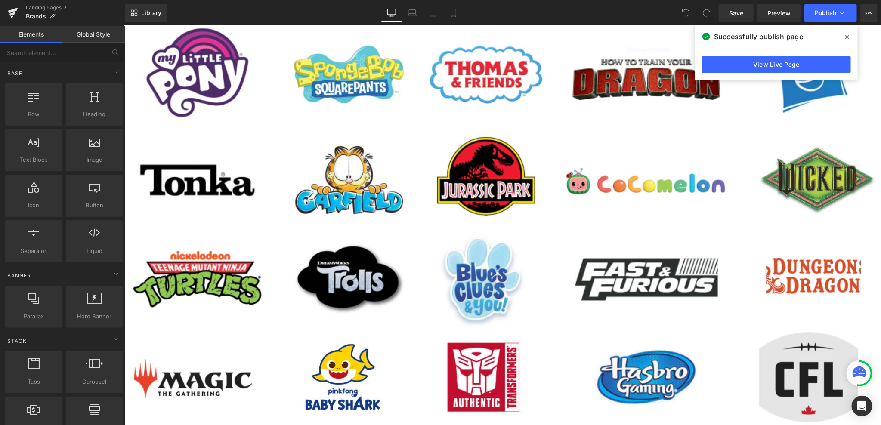
drag, startPoint x: 727, startPoint y: 10, endPoint x: 851, endPoint y: 35, distance: 126.9
click at [851, 35] on span at bounding box center [847, 37] width 14 height 14
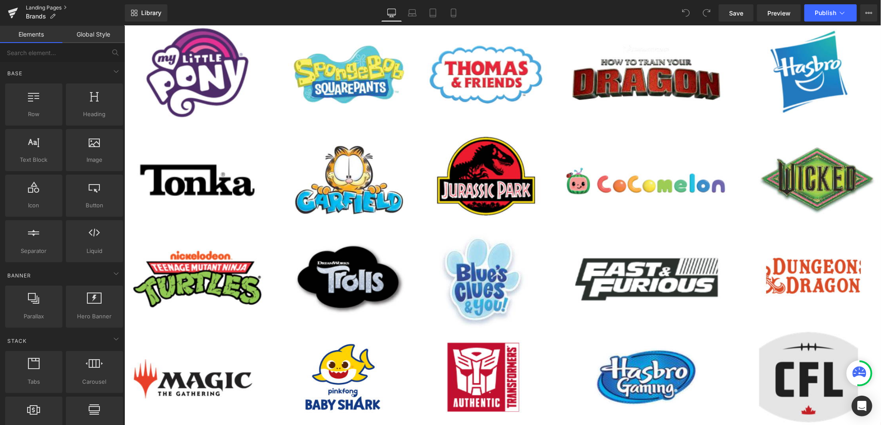
click at [55, 6] on link "Landing Pages" at bounding box center [75, 7] width 99 height 7
